Goal: Find specific page/section: Find specific page/section

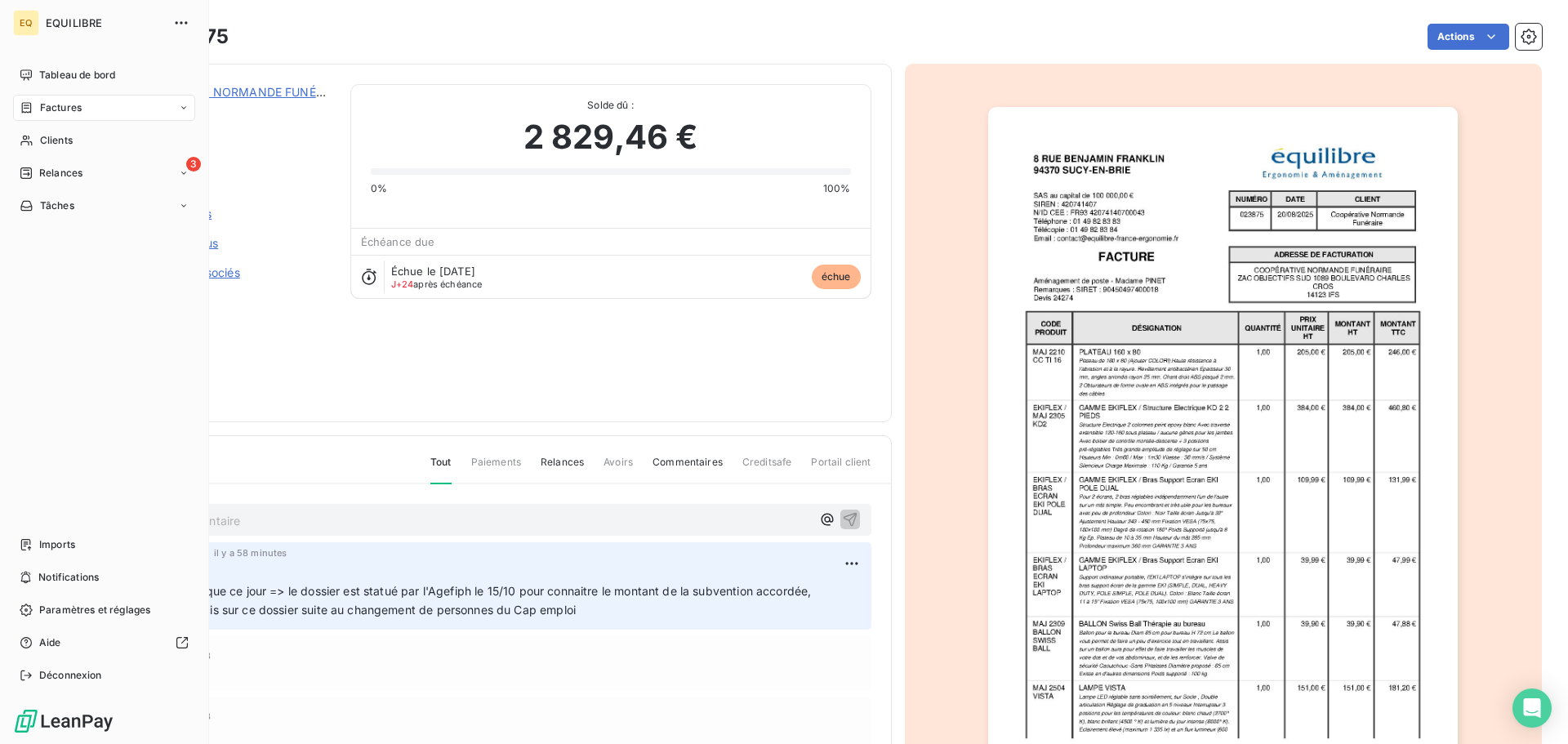
click at [79, 103] on span "Factures" at bounding box center [61, 108] width 41 height 14
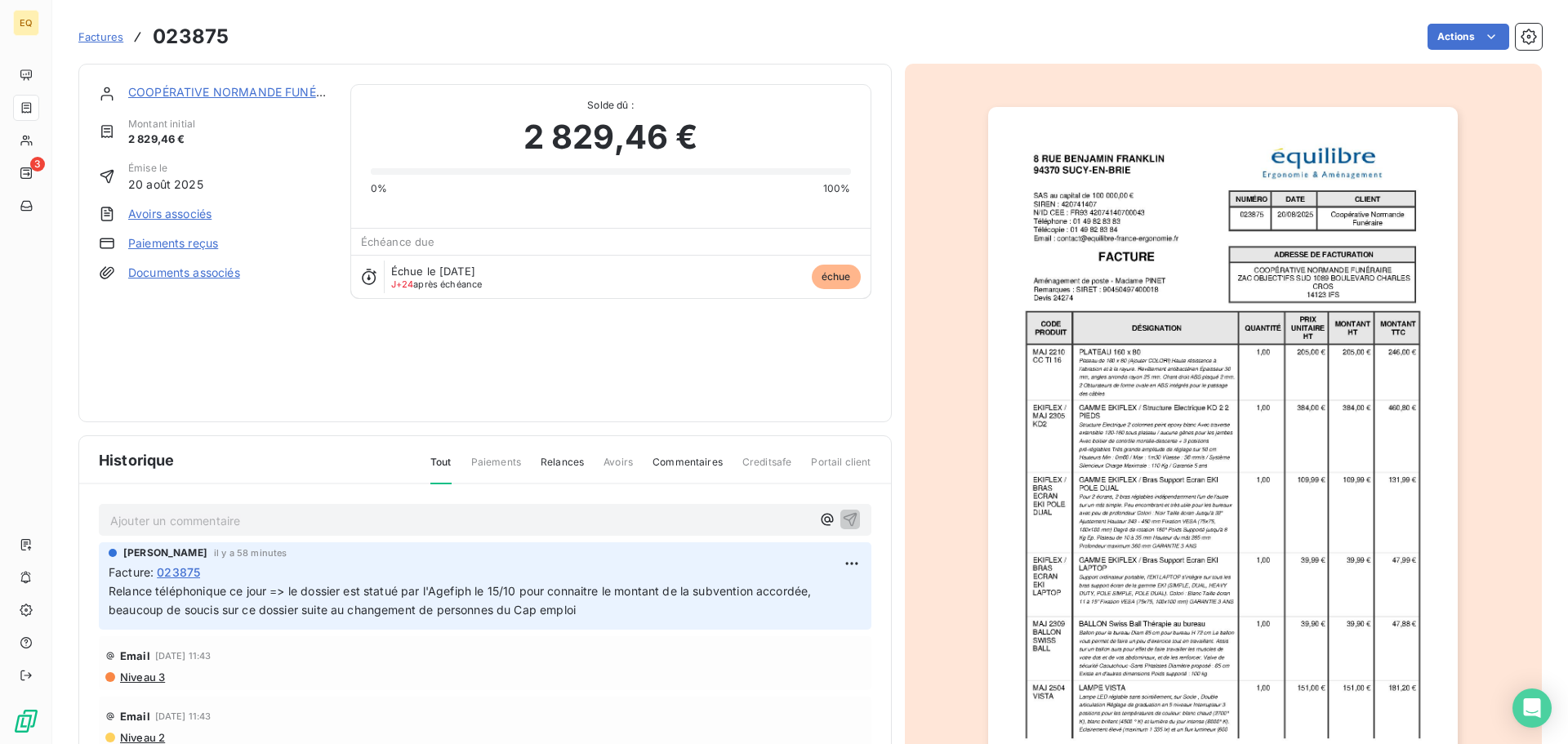
click at [107, 36] on span "Factures" at bounding box center [101, 37] width 45 height 13
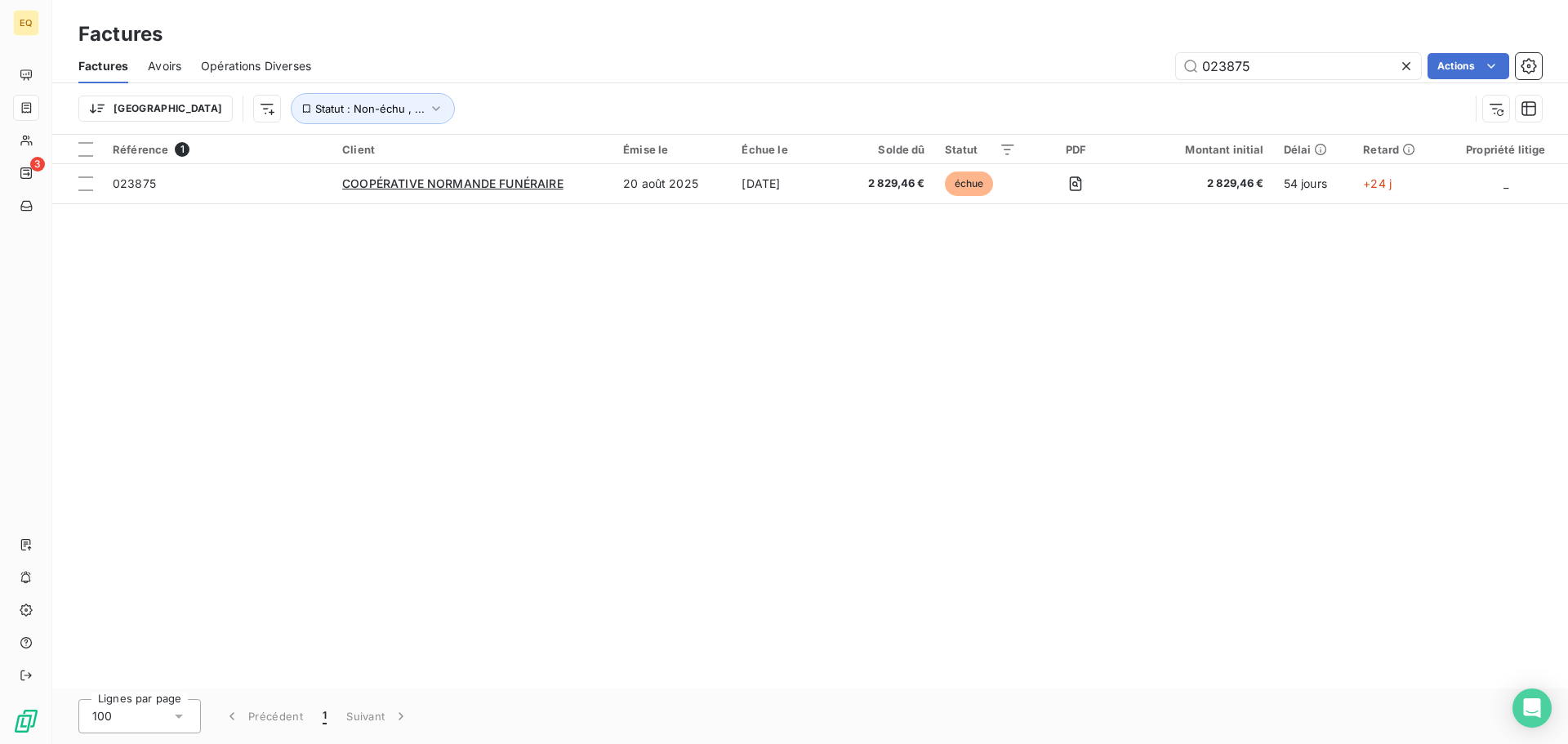
drag, startPoint x: 1280, startPoint y: 65, endPoint x: 1154, endPoint y: 60, distance: 126.1
click at [1154, 60] on div "023875 Actions" at bounding box center [936, 66] width 1211 height 26
type input "024151"
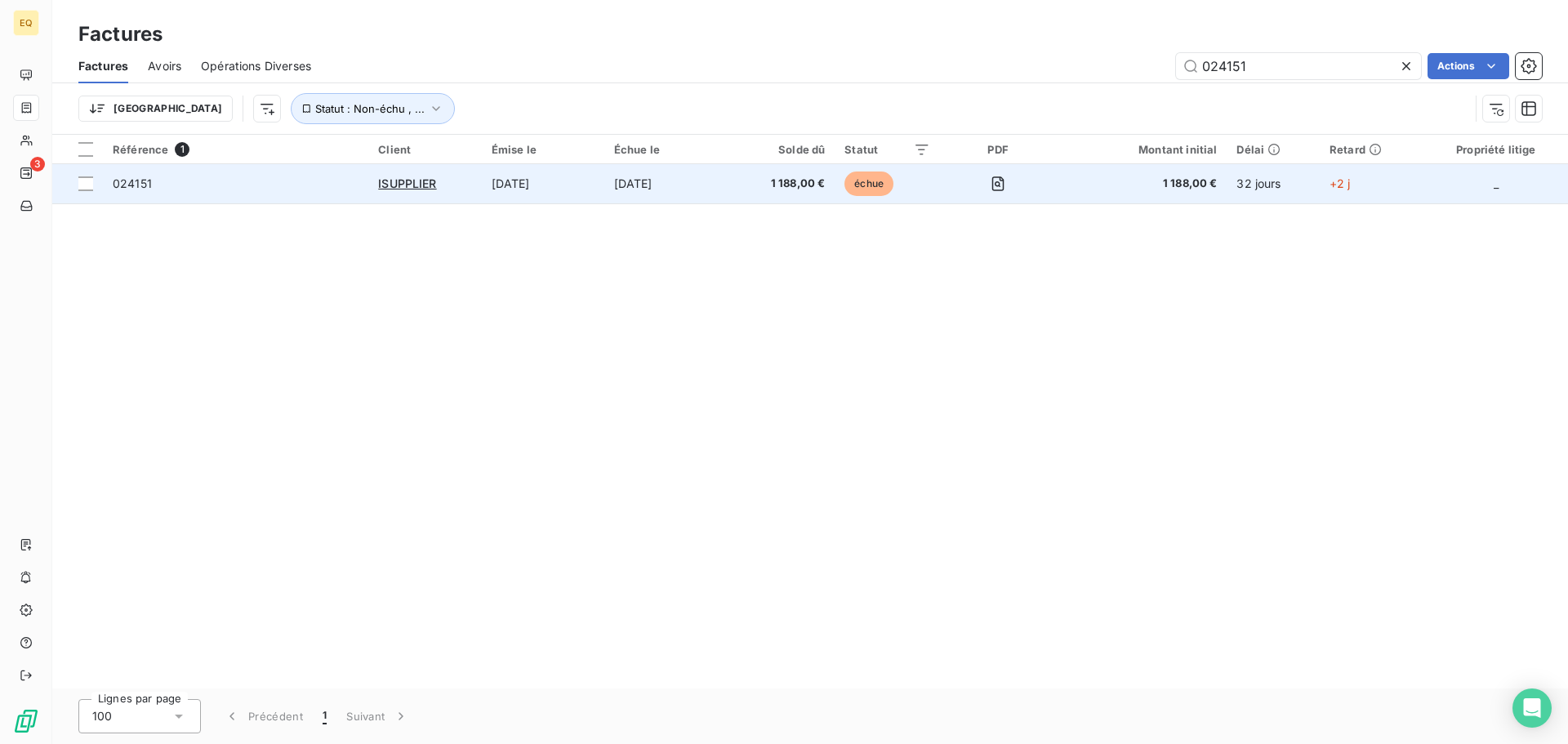
click at [262, 188] on span "024151" at bounding box center [235, 183] width 246 height 16
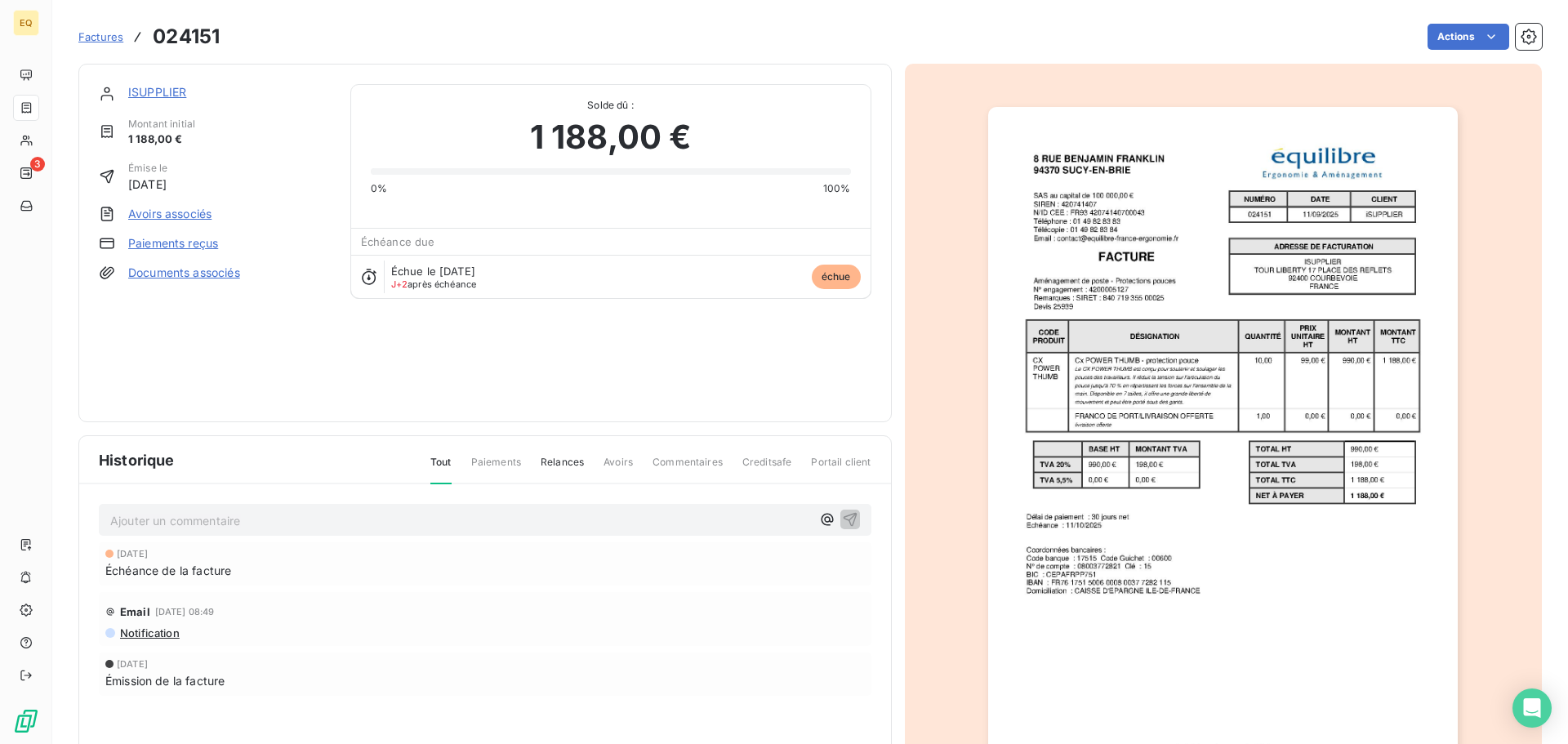
click at [155, 91] on link "ISUPPLIER" at bounding box center [157, 92] width 58 height 13
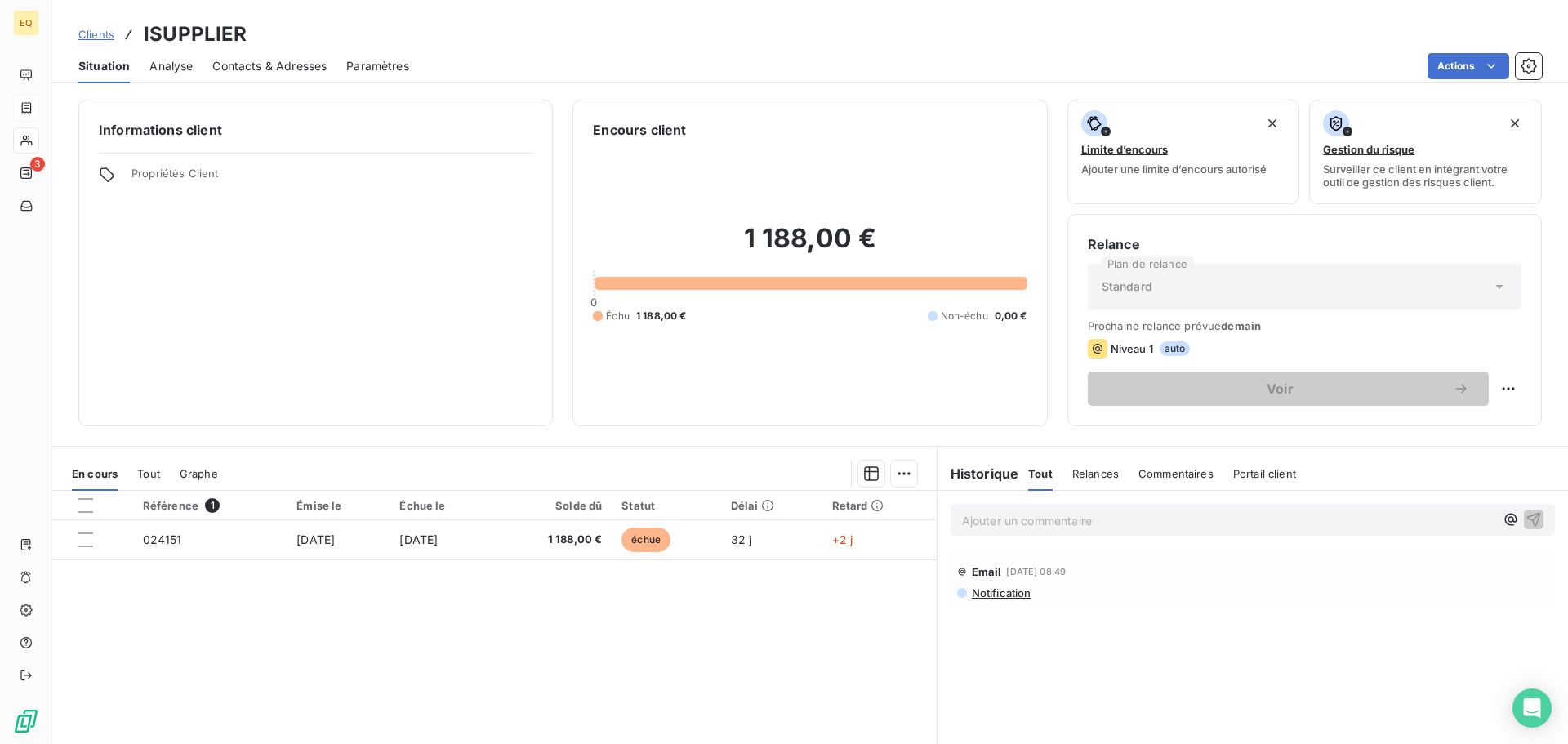
click at [297, 66] on span "Contacts & Adresses" at bounding box center [269, 66] width 114 height 16
